Goal: Task Accomplishment & Management: Manage account settings

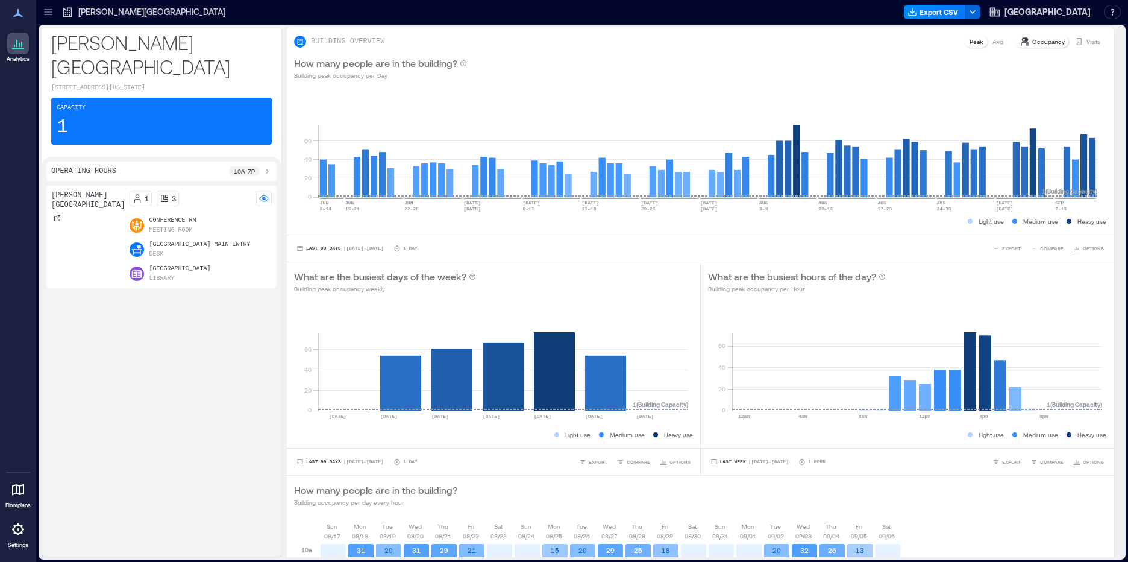
click at [43, 11] on icon at bounding box center [48, 12] width 12 height 12
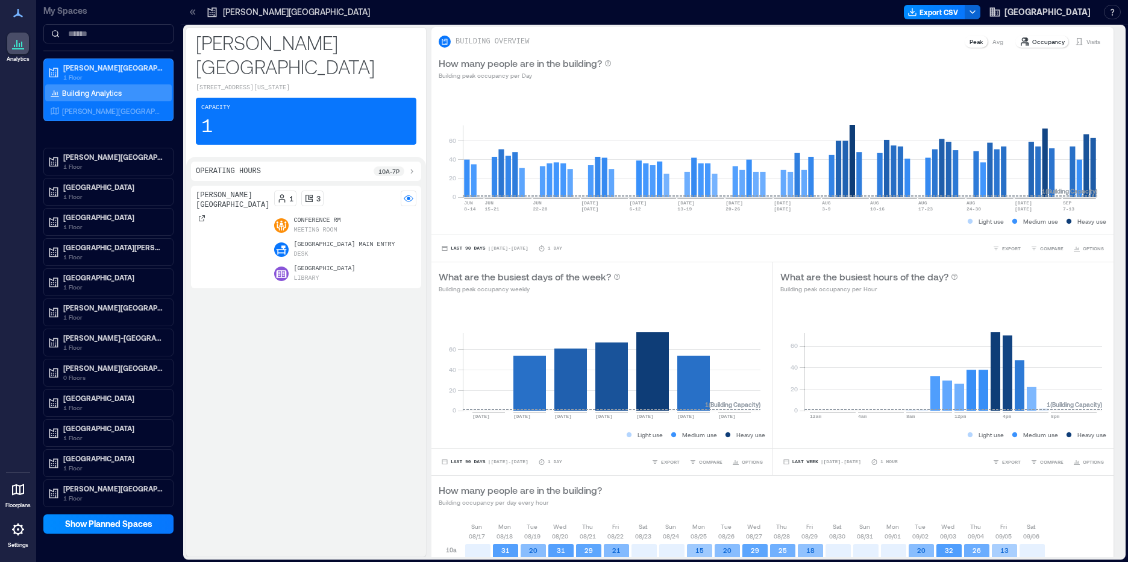
click at [21, 532] on icon at bounding box center [18, 529] width 12 height 12
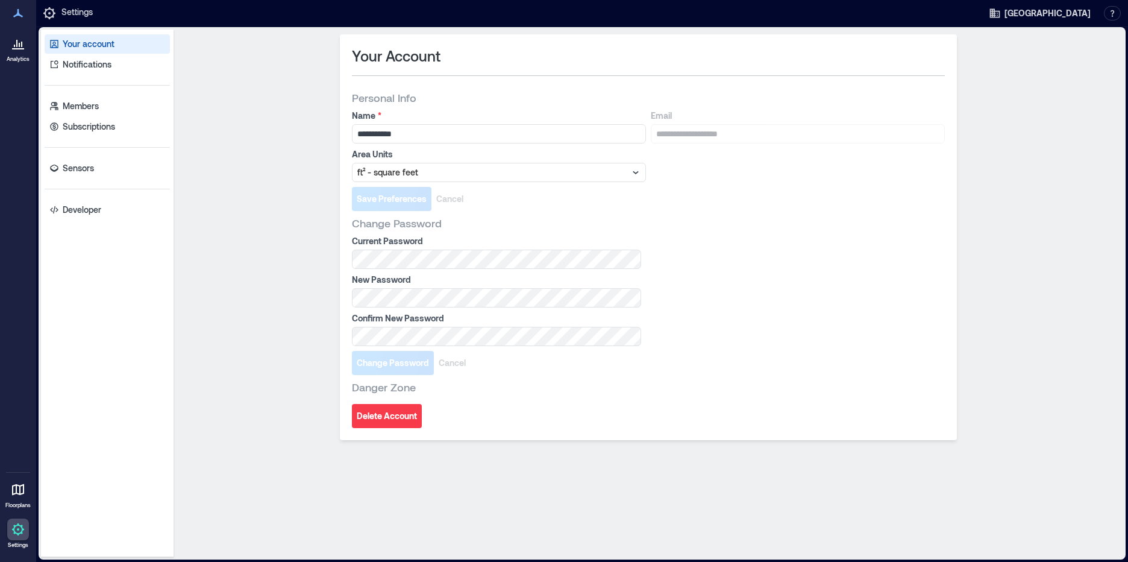
click at [113, 157] on div "Your account Notifications Members Subscriptions Sensors Developer" at bounding box center [107, 293] width 133 height 527
click at [109, 172] on link "Sensors" at bounding box center [107, 168] width 125 height 19
